Goal: Information Seeking & Learning: Stay updated

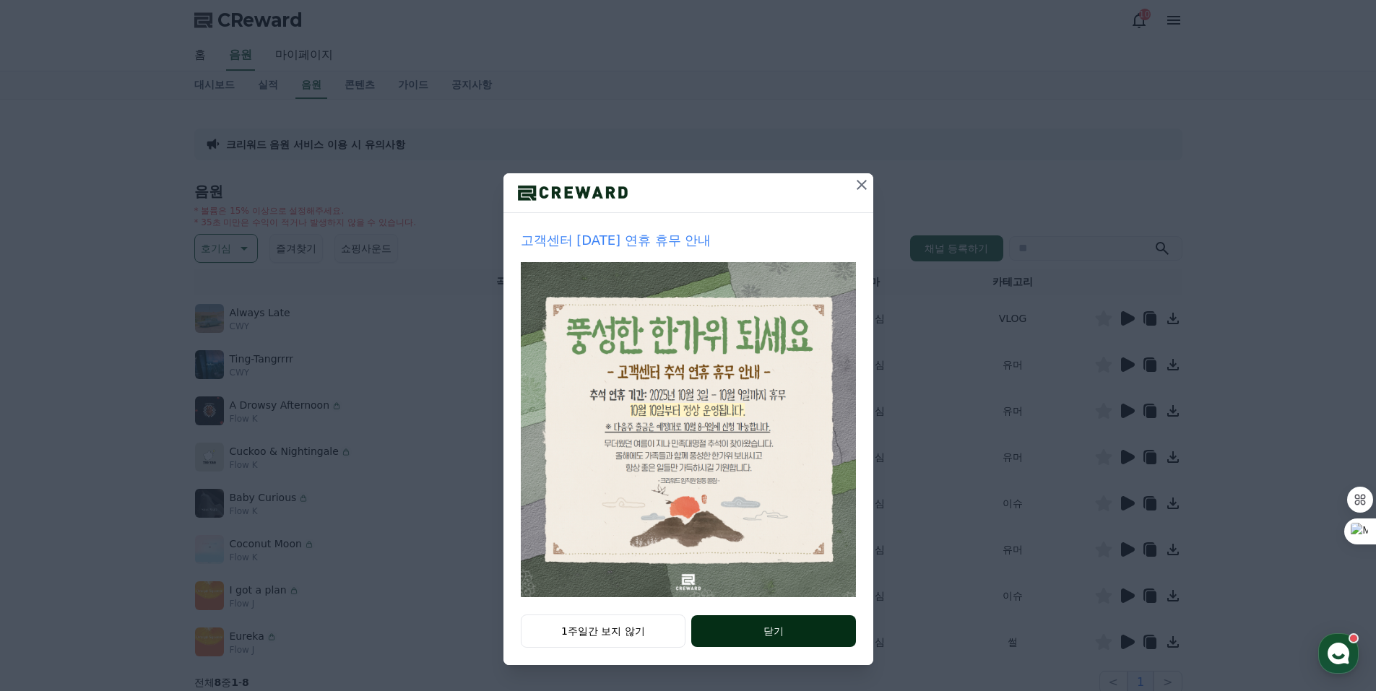
click at [794, 636] on button "닫기" at bounding box center [773, 631] width 164 height 32
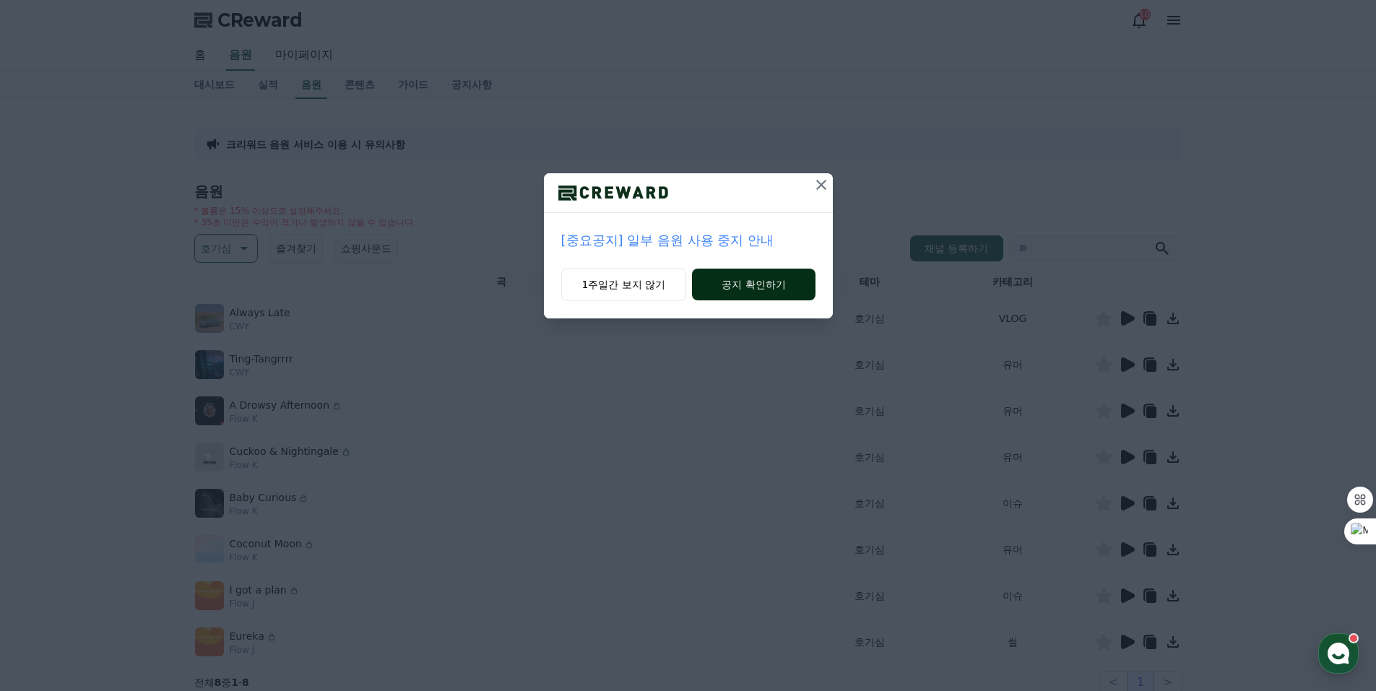
click at [740, 286] on button "공지 확인하기" at bounding box center [753, 285] width 123 height 32
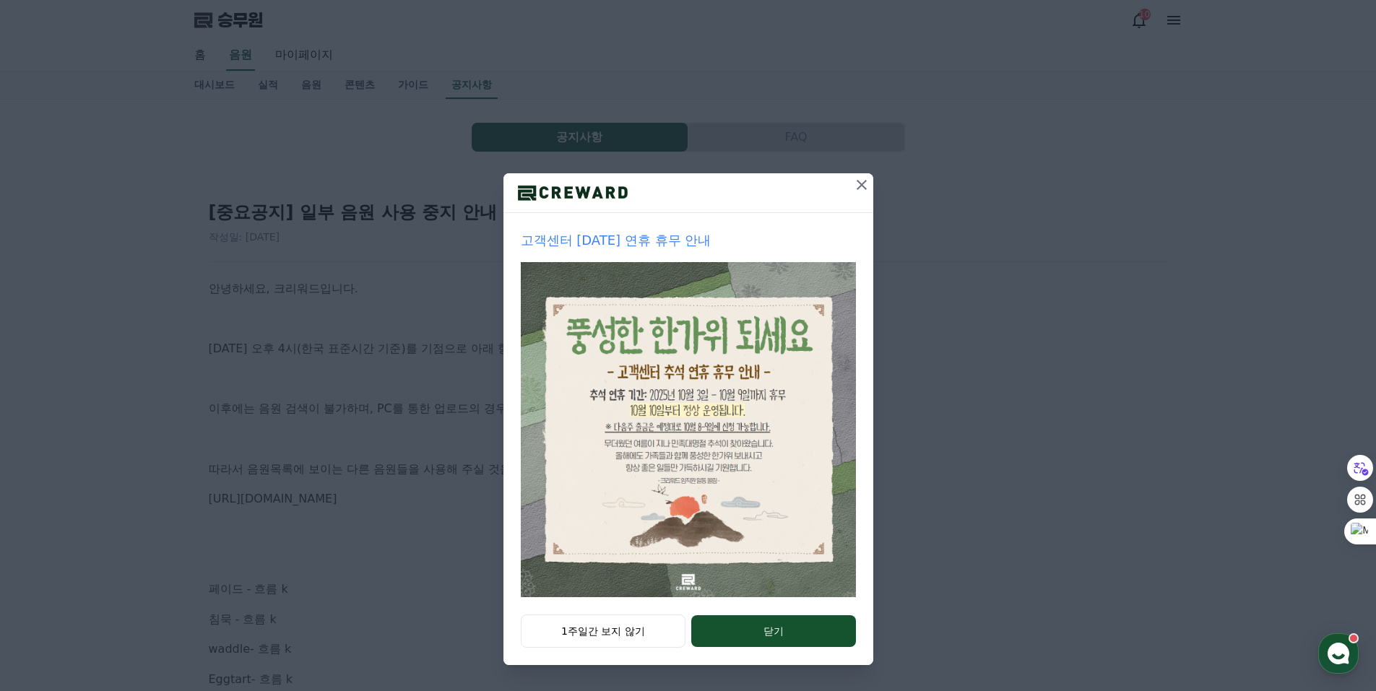
click at [779, 628] on button "닫기" at bounding box center [773, 631] width 164 height 32
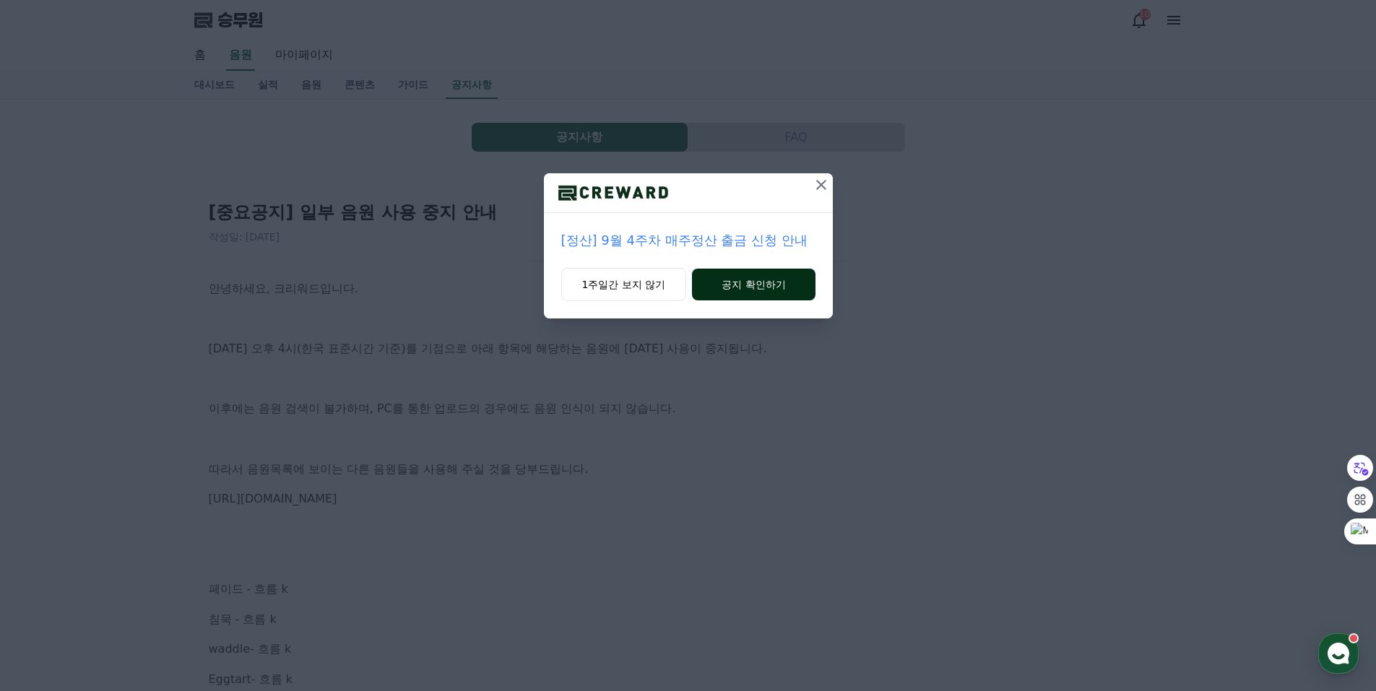
click at [758, 288] on button "공지 확인하기" at bounding box center [753, 285] width 123 height 32
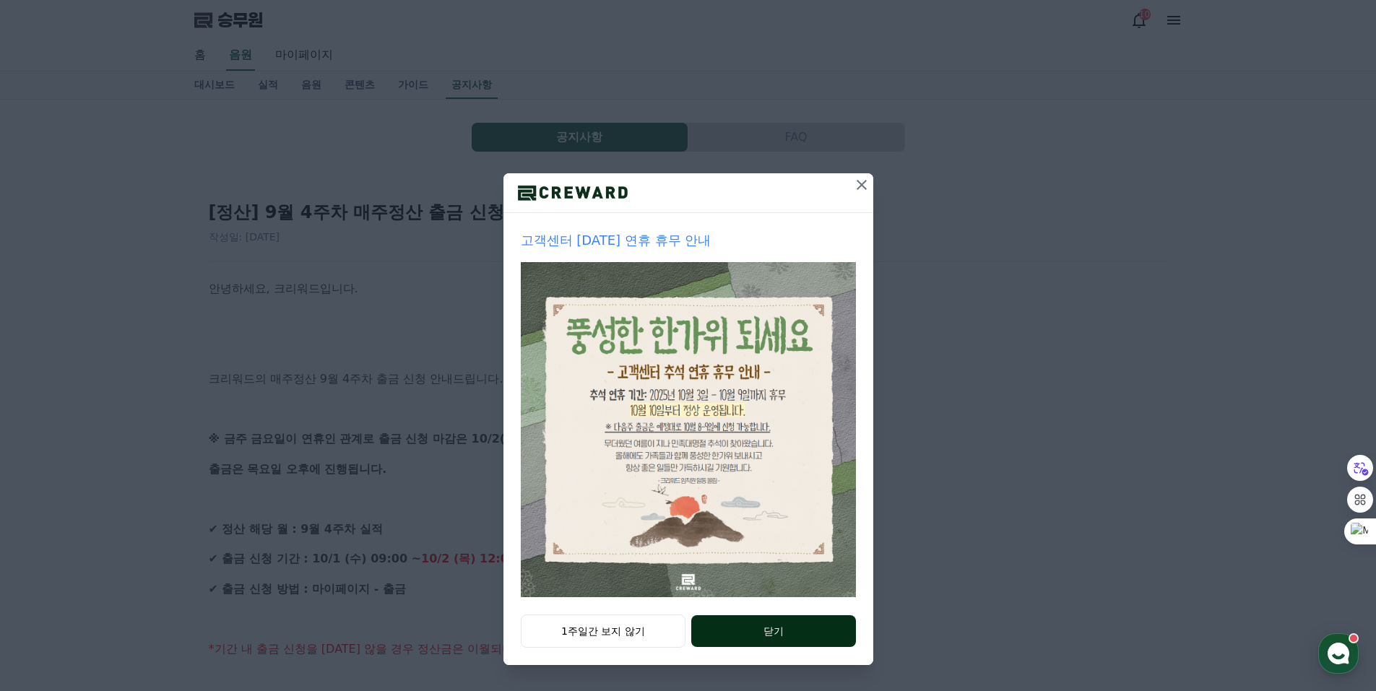
click at [786, 631] on button "닫기" at bounding box center [773, 631] width 164 height 32
